Goal: Task Accomplishment & Management: Manage account settings

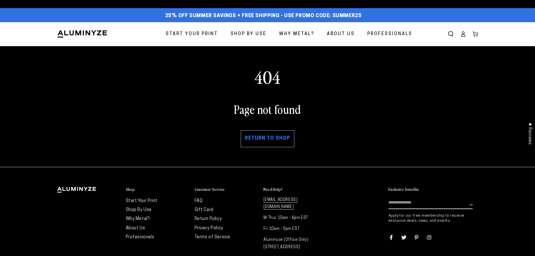
type input "**********"
click at [96, 32] on img at bounding box center [82, 34] width 51 height 8
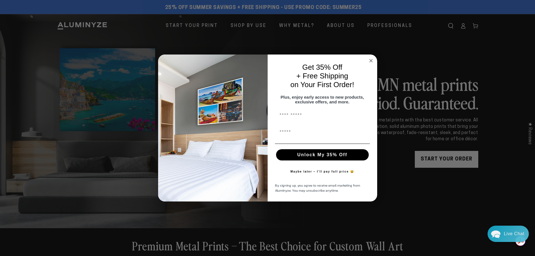
click at [371, 59] on icon "Close dialog" at bounding box center [370, 60] width 3 height 3
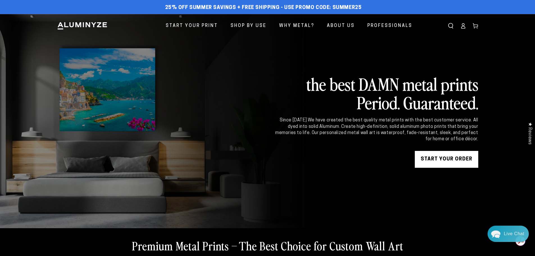
click at [466, 22] on link "Log in" at bounding box center [463, 26] width 12 height 12
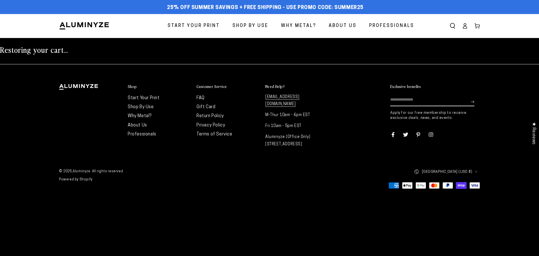
type input "**********"
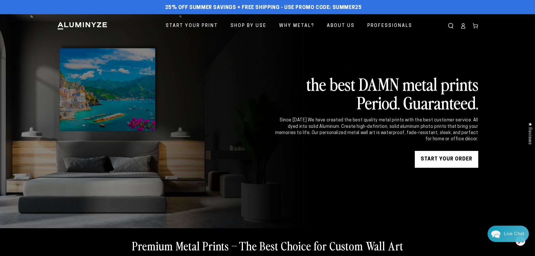
click at [464, 26] on icon at bounding box center [463, 27] width 4 height 2
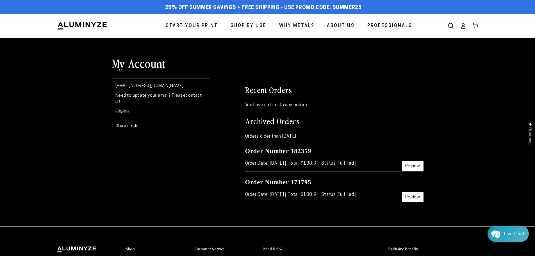
click at [416, 165] on link "Review" at bounding box center [413, 166] width 22 height 10
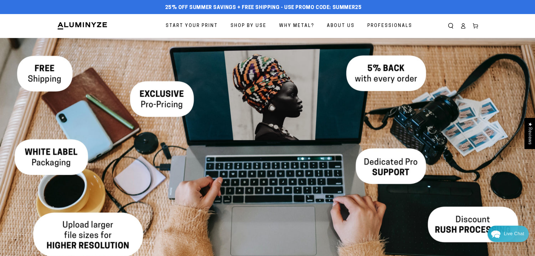
click at [464, 27] on icon at bounding box center [463, 26] width 6 height 6
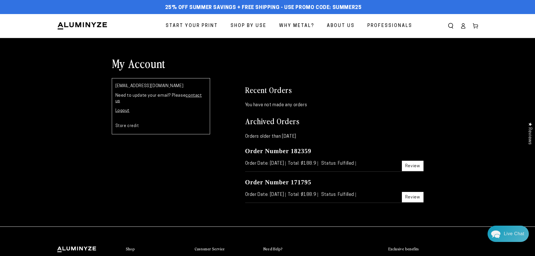
click at [411, 165] on link "Review" at bounding box center [413, 166] width 22 height 10
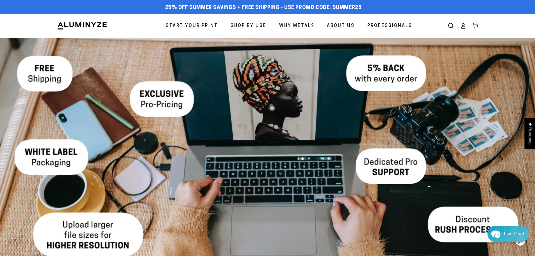
click at [464, 25] on ellipse at bounding box center [463, 25] width 2 height 2
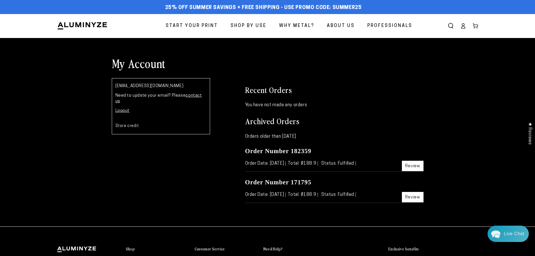
click at [413, 197] on link "Review" at bounding box center [413, 197] width 22 height 10
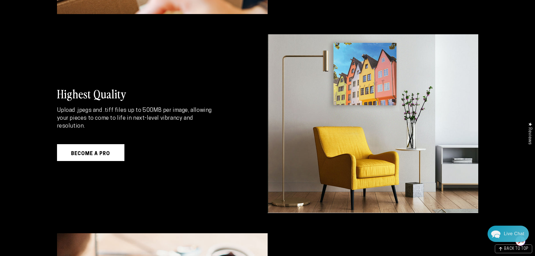
scroll to position [758, 0]
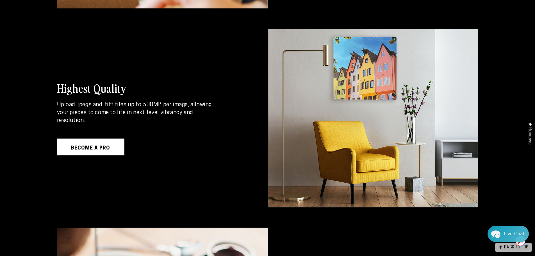
click at [510, 249] on span "BACK TO TOP" at bounding box center [516, 247] width 24 height 4
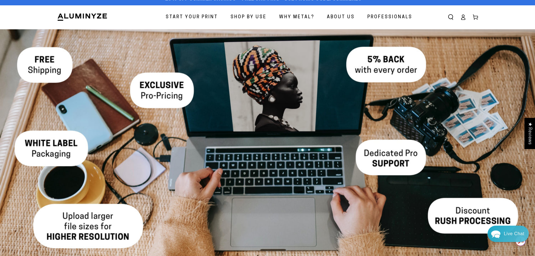
scroll to position [0, 0]
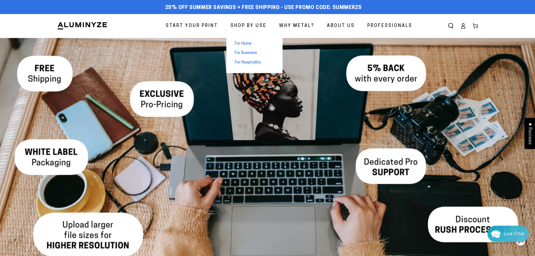
click at [243, 44] on span "For Home" at bounding box center [243, 44] width 17 height 6
